Goal: Transaction & Acquisition: Obtain resource

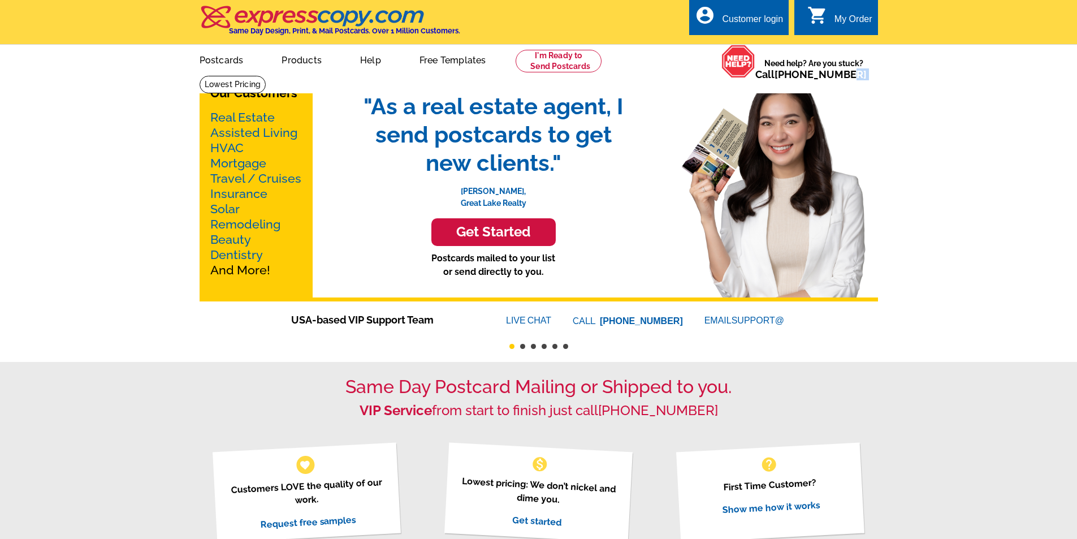
drag, startPoint x: 1075, startPoint y: 75, endPoint x: 1085, endPoint y: 207, distance: 132.7
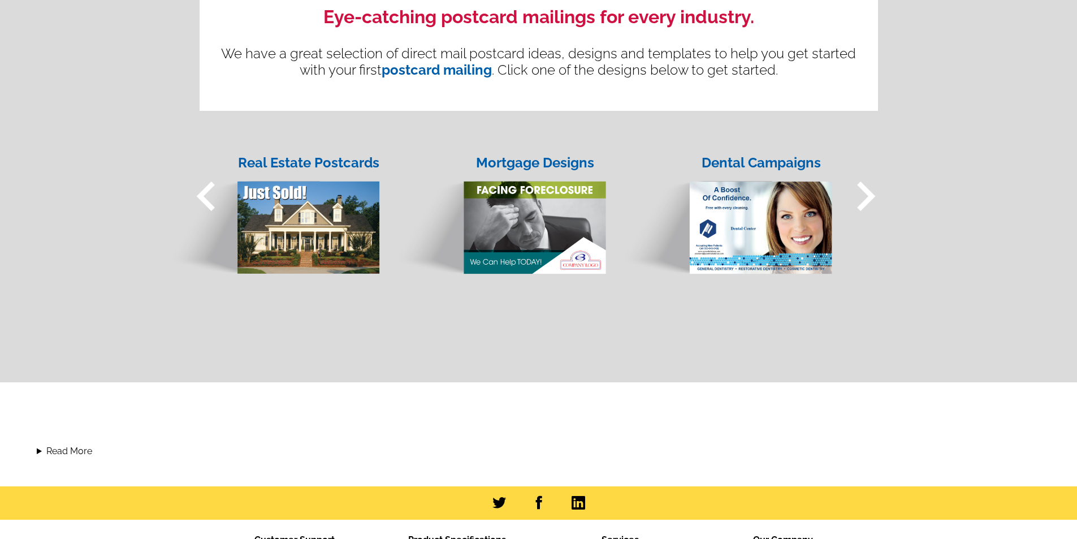
scroll to position [1092, 0]
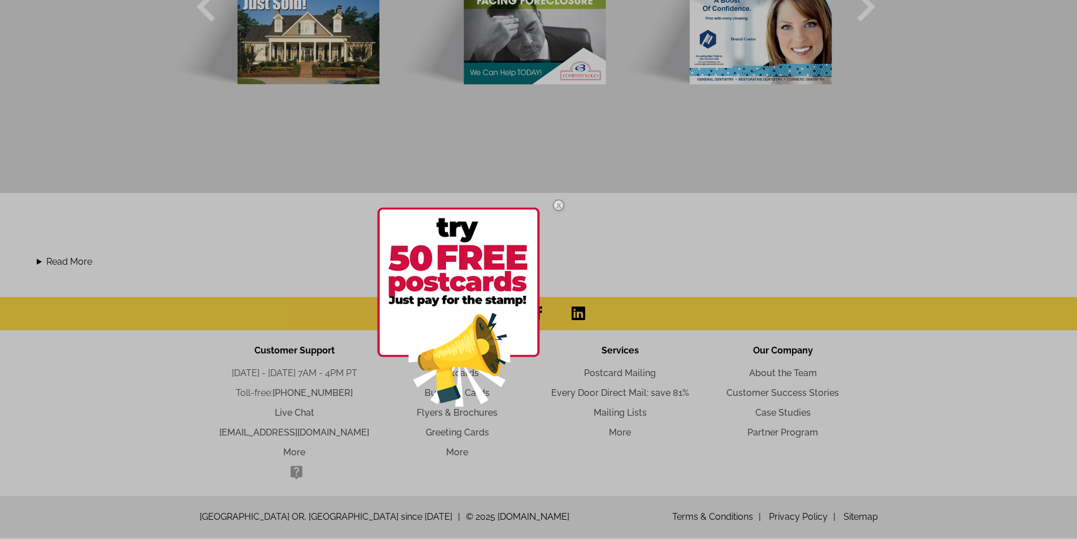
click at [538, 314] on div at bounding box center [538, 269] width 1077 height 539
click at [538, 314] on img at bounding box center [458, 307] width 163 height 199
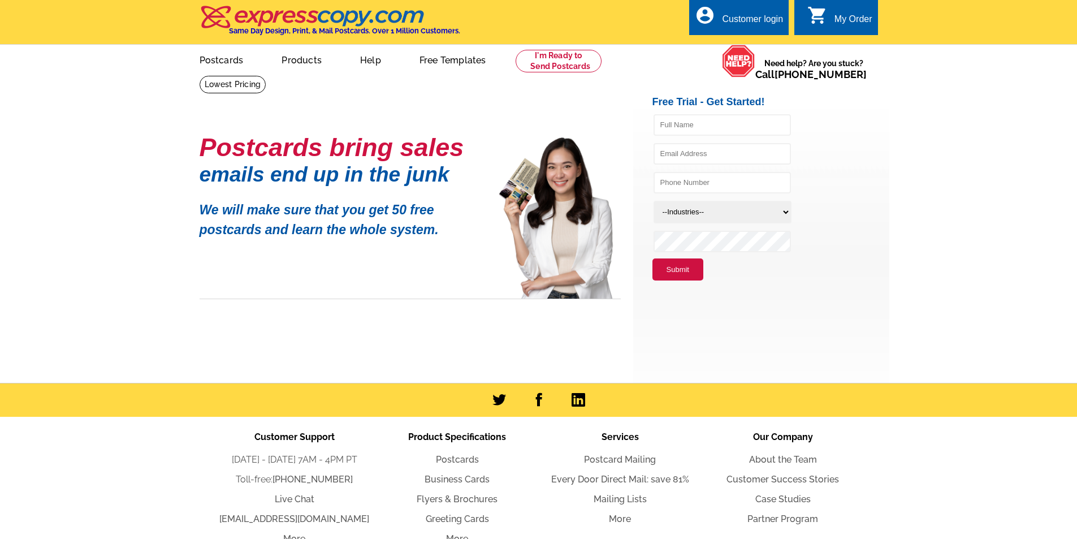
scroll to position [85, 0]
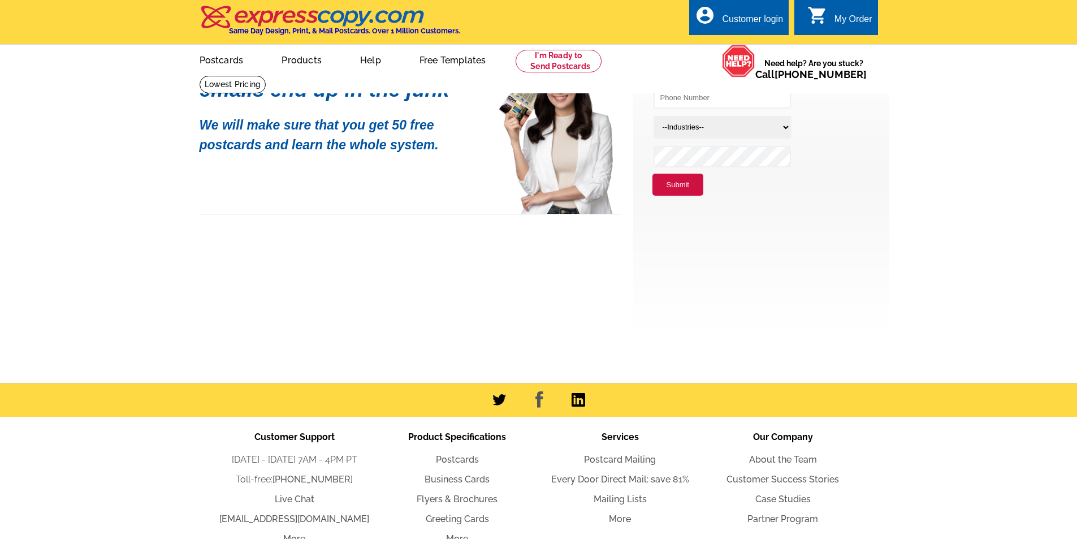
click at [538, 397] on link at bounding box center [539, 399] width 16 height 17
